Goal: Information Seeking & Learning: Stay updated

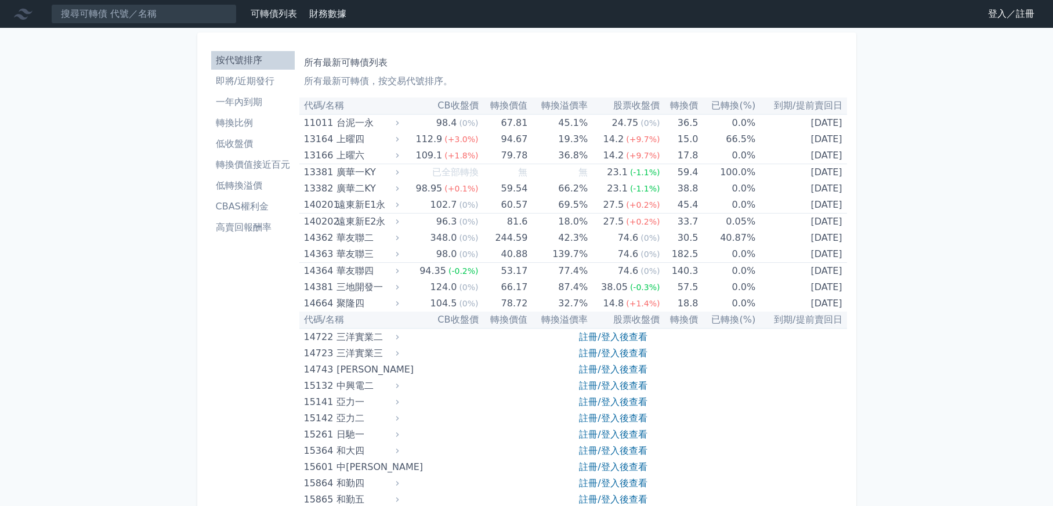
click at [239, 81] on li "即將/近期發行" at bounding box center [253, 81] width 84 height 14
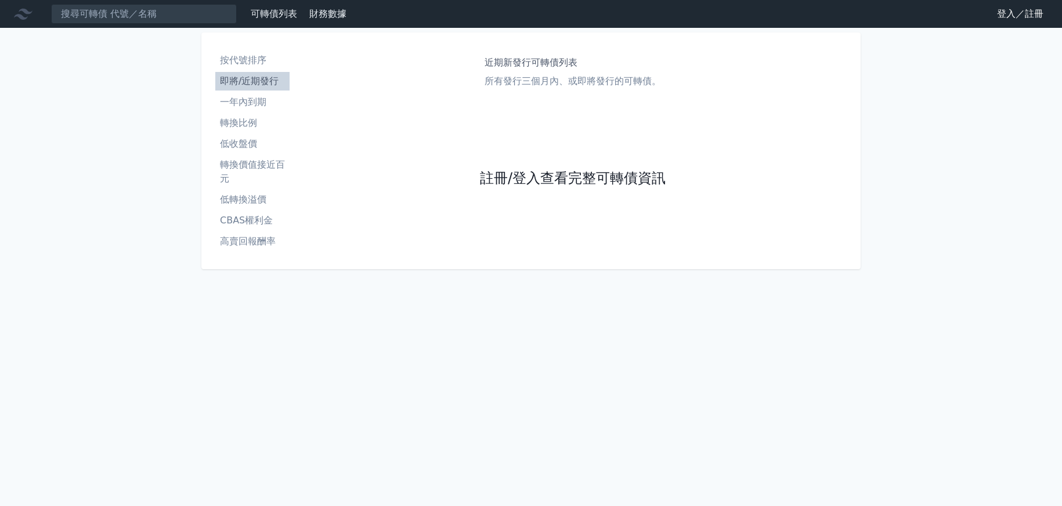
click at [524, 182] on link "註冊/登入查看完整可轉債資訊" at bounding box center [573, 178] width 186 height 19
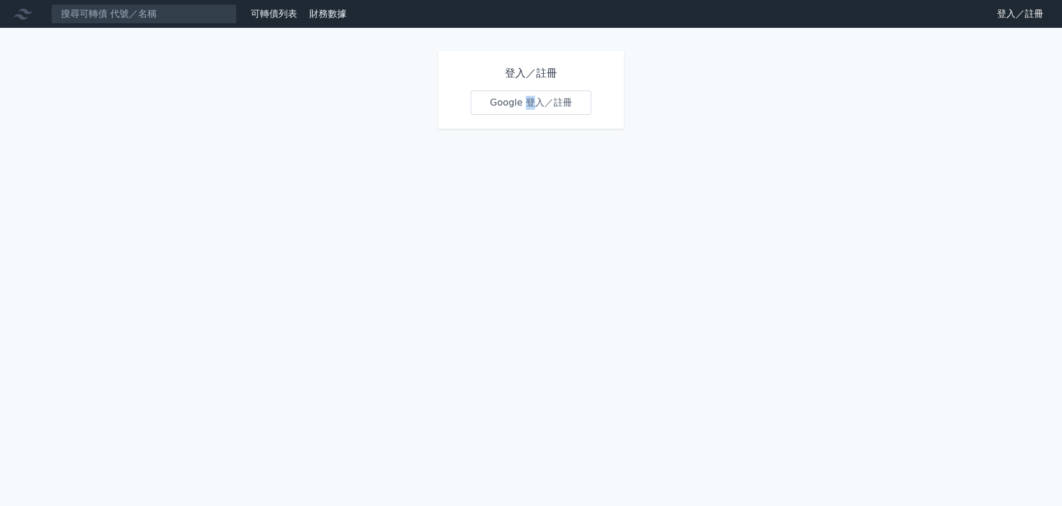
click at [529, 116] on div "登入／註冊 Google 登入／註冊" at bounding box center [531, 90] width 186 height 78
click at [525, 104] on link "Google 登入／註冊" at bounding box center [531, 103] width 121 height 24
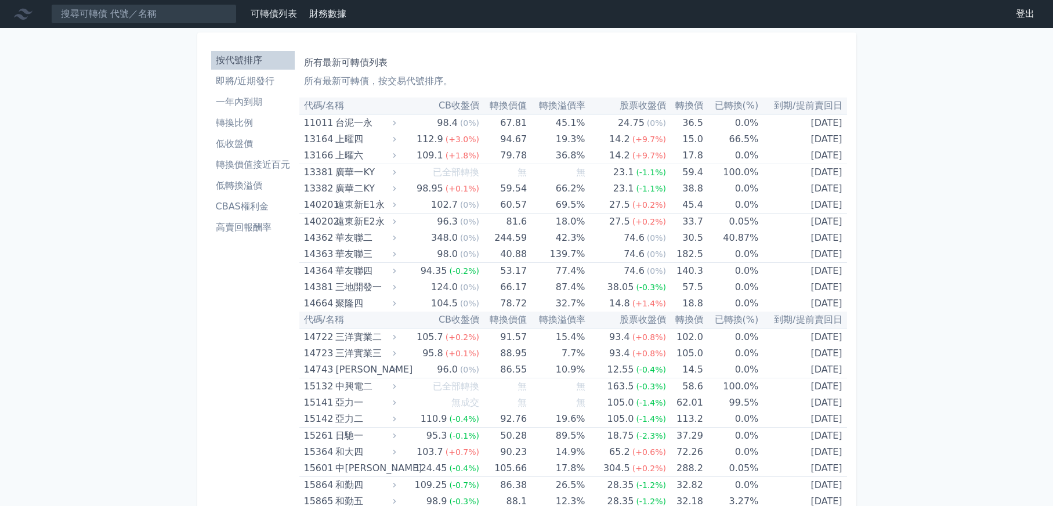
click at [234, 81] on li "即將/近期發行" at bounding box center [253, 81] width 84 height 14
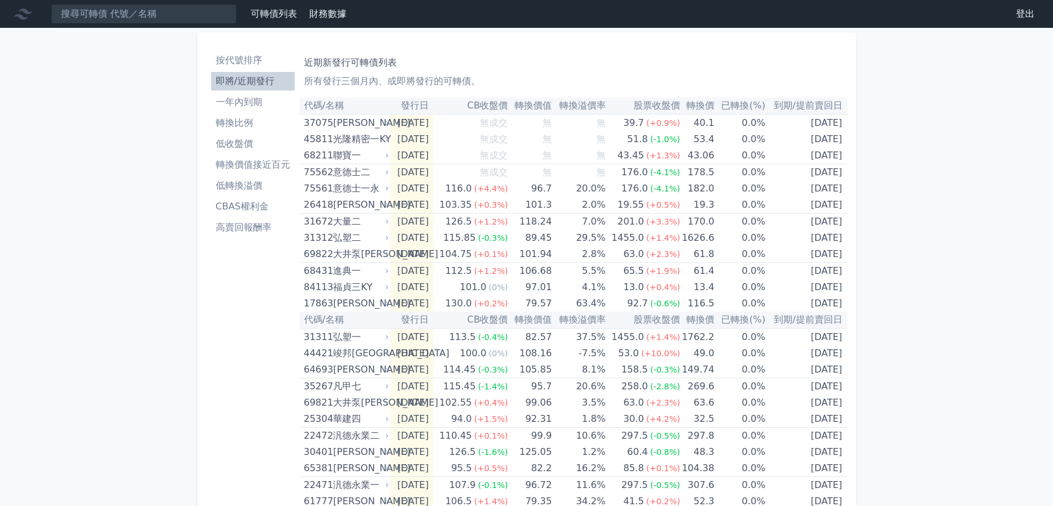
click at [246, 209] on li "CBAS權利金" at bounding box center [253, 207] width 84 height 14
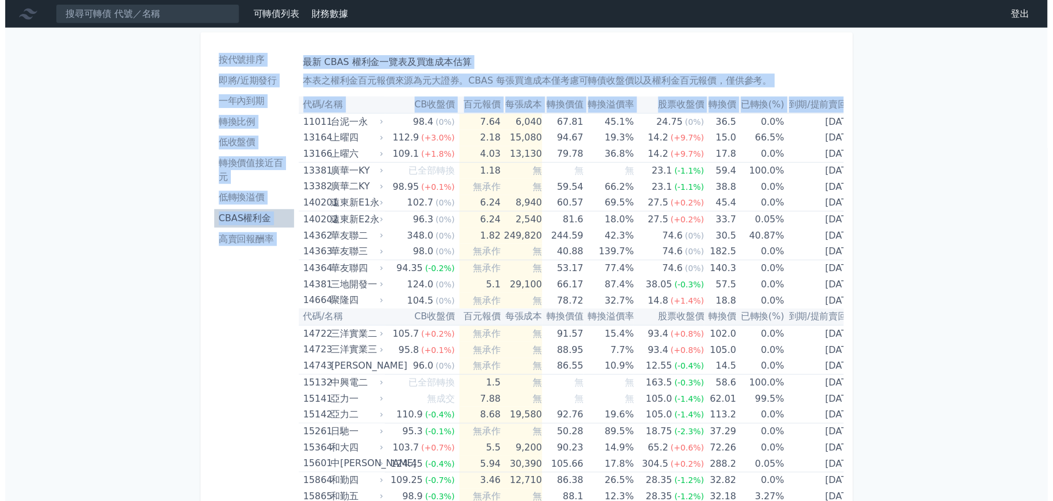
scroll to position [0, 3]
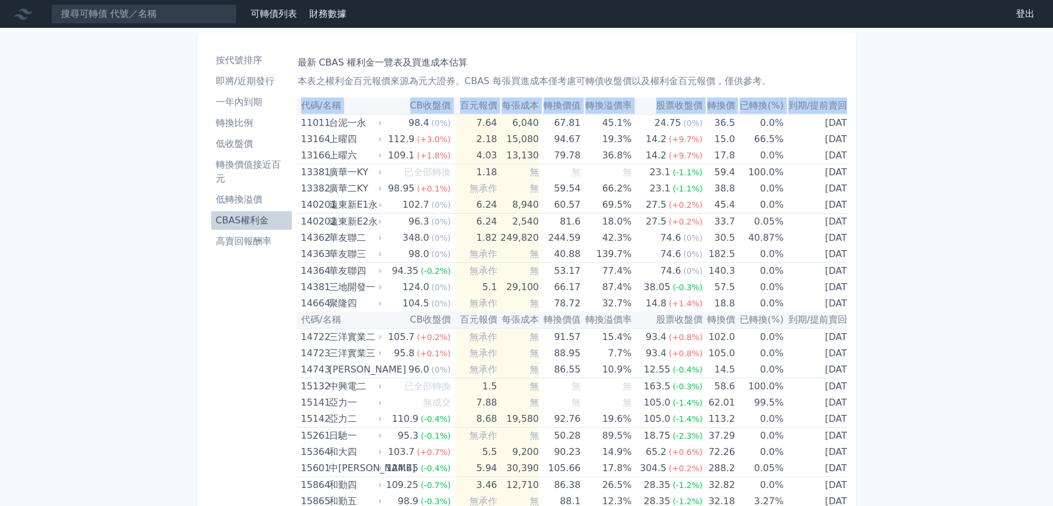
drag, startPoint x: 303, startPoint y: 125, endPoint x: 1087, endPoint y: 343, distance: 814.0
copy table "代碼/名稱 CB收盤價 百元報價 每張成本 轉換價值 轉換溢價率 股票收盤價 轉換價 已轉換(%) 到期/提前賣回日"
